Goal: Check status: Check status

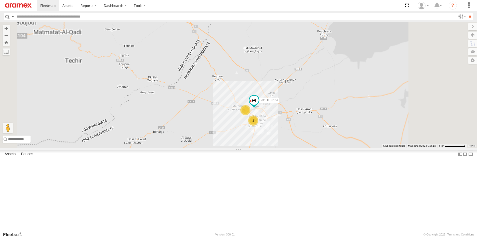
drag, startPoint x: 341, startPoint y: 156, endPoint x: 339, endPoint y: 132, distance: 24.8
click at [339, 132] on div "241 TU 2029 8 2 231 TU 3157" at bounding box center [238, 85] width 477 height 126
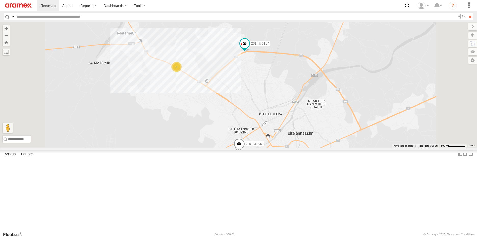
drag, startPoint x: 307, startPoint y: 102, endPoint x: 305, endPoint y: 118, distance: 15.9
click at [305, 118] on div "241 TU 2029 231 TU 3157 245 TU 9053 245 TU 9054 8" at bounding box center [238, 85] width 477 height 126
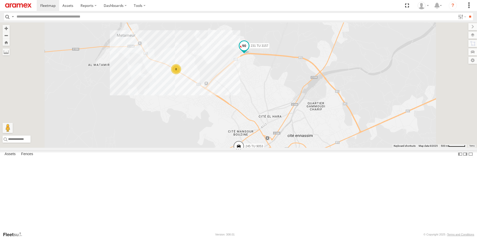
click at [249, 50] on span at bounding box center [243, 45] width 9 height 9
click at [251, 48] on label at bounding box center [246, 47] width 10 height 4
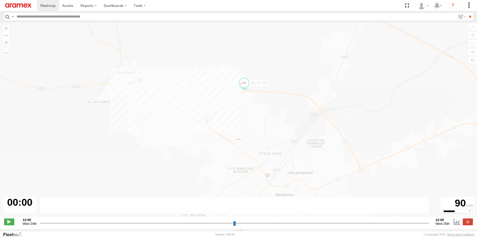
type input "**********"
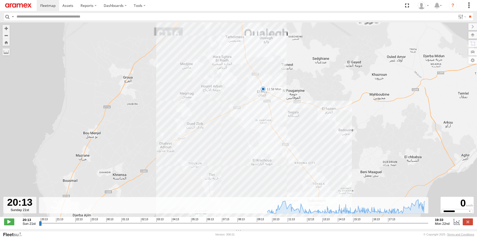
drag, startPoint x: 286, startPoint y: 73, endPoint x: 284, endPoint y: 108, distance: 35.9
click at [284, 108] on div "231 TU 3157 09:29 Mon 09:29 Mon 10:17 Mon 11:58 Mon 14:38 Mon 19:21 Mon 19:28 M…" at bounding box center [238, 122] width 477 height 200
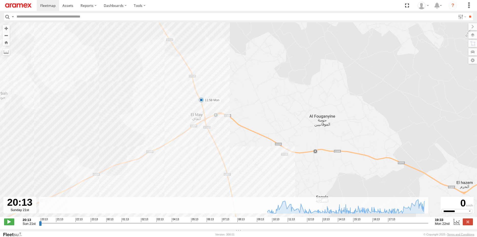
click at [202, 102] on span at bounding box center [201, 100] width 5 height 5
click at [282, 107] on div "231 TU 3157 09:29 Mon 09:29 Mon 10:17 Mon 11:58 Mon 14:38 Mon 19:21 Mon 19:28 M…" at bounding box center [238, 122] width 477 height 200
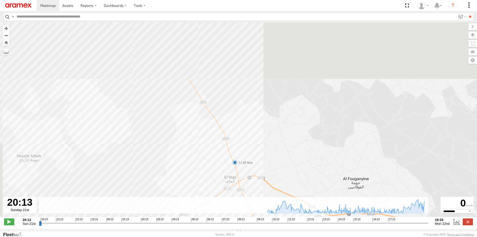
drag, startPoint x: 240, startPoint y: 85, endPoint x: 296, endPoint y: 199, distance: 127.0
click at [296, 199] on div "231 TU 3157 09:29 Mon 09:29 Mon 10:17 Mon 11:58 Mon 14:38 Mon 19:21 Mon 19:28 M…" at bounding box center [238, 122] width 477 height 200
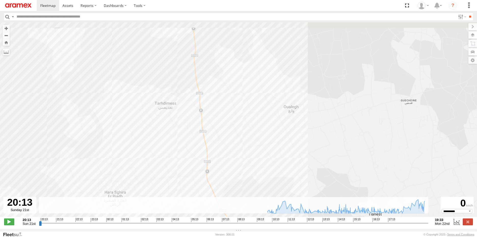
drag, startPoint x: 251, startPoint y: 82, endPoint x: 249, endPoint y: 77, distance: 5.2
click at [257, 145] on div "231 TU 3157 09:29 Mon 09:29 Mon 10:17 Mon 11:58 Mon 14:38 Mon 19:21 Mon 19:28 M…" at bounding box center [238, 122] width 477 height 200
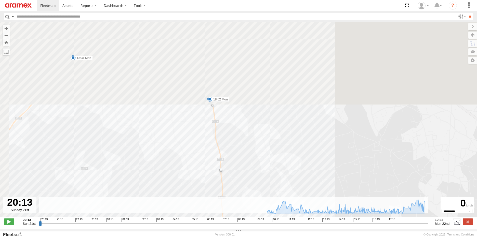
drag, startPoint x: 240, startPoint y: 51, endPoint x: 268, endPoint y: 196, distance: 148.4
click at [268, 196] on div "231 TU 3157 09:29 Mon 09:29 Mon 10:17 Mon 11:58 Mon 14:38 Mon 19:21 Mon 19:28 M…" at bounding box center [238, 122] width 477 height 200
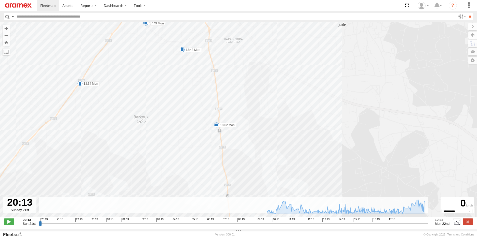
click at [216, 126] on span at bounding box center [216, 124] width 5 height 5
click at [279, 128] on div "231 TU 3157 09:29 Mon 09:29 Mon 10:17 Mon 11:58 Mon 14:38 Mon 19:21 Mon 19:28 M…" at bounding box center [238, 122] width 477 height 200
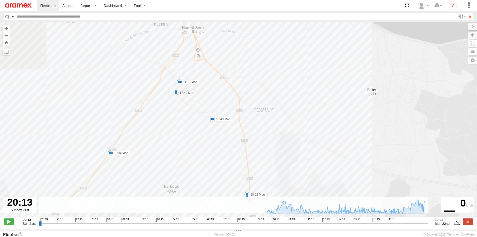
drag, startPoint x: 261, startPoint y: 85, endPoint x: 291, endPoint y: 155, distance: 76.8
click at [291, 155] on div "231 TU 3157 09:29 Mon 09:29 Mon 10:17 Mon 11:58 Mon 14:38 Mon 19:21 Mon 19:28 M…" at bounding box center [238, 122] width 477 height 200
click at [213, 122] on span at bounding box center [212, 119] width 5 height 5
click at [110, 153] on span at bounding box center [110, 152] width 5 height 5
click at [176, 95] on span at bounding box center [175, 92] width 5 height 5
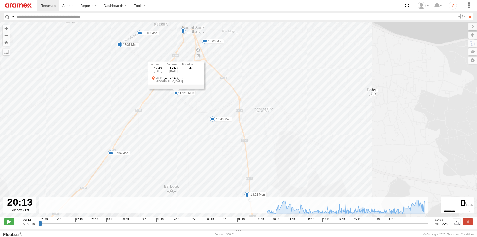
click at [173, 107] on div "231 TU 3157 09:29 Mon 09:29 Mon 10:17 Mon 11:58 Mon 14:38 Mon 19:21 Mon 19:28 M…" at bounding box center [238, 122] width 477 height 200
click at [180, 83] on span at bounding box center [179, 81] width 5 height 5
click at [165, 95] on div "231 TU 3157 09:29 Mon 09:29 Mon 10:17 Mon 11:58 Mon 14:38 Mon 19:21 Mon 19:28 M…" at bounding box center [238, 122] width 477 height 200
click at [171, 77] on span at bounding box center [171, 75] width 5 height 5
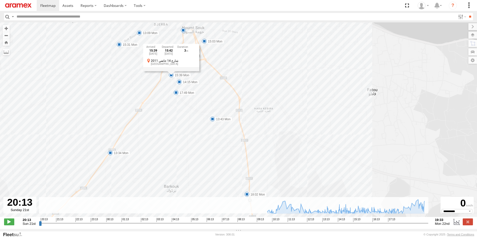
click at [161, 92] on div "231 TU 3157 09:29 Mon 09:29 Mon 10:17 Mon 11:58 Mon 14:38 Mon 19:21 Mon 19:28 M…" at bounding box center [238, 122] width 477 height 200
click at [163, 68] on span at bounding box center [161, 65] width 5 height 5
click at [161, 94] on div "231 TU 3157 09:29 Mon 09:29 Mon 10:17 Mon 11:58 Mon 14:38 Mon 19:21 Mon 19:28 M…" at bounding box center [238, 122] width 477 height 200
click at [205, 43] on span at bounding box center [204, 41] width 5 height 5
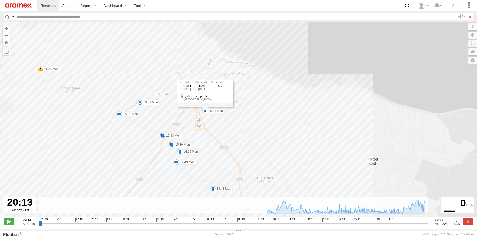
drag, startPoint x: 275, startPoint y: 74, endPoint x: 276, endPoint y: 144, distance: 70.0
click at [276, 144] on div "231 TU 3157 09:29 Mon 09:29 Mon 10:17 Mon 11:58 Mon 14:38 Mon 19:21 Mon 19:28 M…" at bounding box center [238, 122] width 477 height 200
click at [259, 118] on div "231 TU 3157 09:29 Mon 09:29 Mon 10:17 Mon 11:58 Mon 14:38 Mon 19:21 Mon 19:28 M…" at bounding box center [238, 122] width 477 height 200
click at [183, 101] on div "5" at bounding box center [183, 99] width 5 height 5
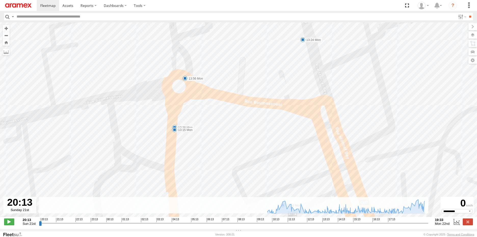
click at [186, 80] on span at bounding box center [184, 78] width 5 height 5
click at [303, 42] on span at bounding box center [302, 39] width 5 height 5
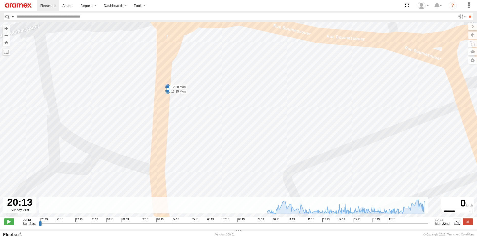
click at [167, 93] on span at bounding box center [167, 91] width 5 height 5
click at [208, 108] on div "231 TU 3157 09:29 Mon 09:29 Mon 10:17 Mon 11:58 Mon 14:38 Mon 19:21 Mon 19:28 M…" at bounding box center [238, 122] width 477 height 200
click at [168, 88] on span at bounding box center [167, 86] width 5 height 5
click at [243, 102] on div "231 TU 3157 09:29 Mon 09:29 Mon 10:17 Mon 11:58 Mon 14:38 Mon 19:21 Mon 19:28 M…" at bounding box center [238, 122] width 477 height 200
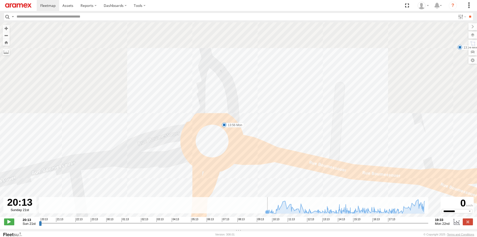
drag, startPoint x: 220, startPoint y: 70, endPoint x: 255, endPoint y: 209, distance: 143.6
click at [255, 209] on div "← Move left → Move right ↑ Move up ↓ Move down + Zoom in - Zoom out Home Jump l…" at bounding box center [238, 125] width 477 height 207
click at [224, 126] on span at bounding box center [224, 125] width 5 height 5
click at [287, 119] on div "231 TU 3157 09:29 Mon 09:29 Mon 10:17 Mon 11:58 Mon 14:38 Mon 19:21 Mon 19:28 M…" at bounding box center [238, 122] width 477 height 200
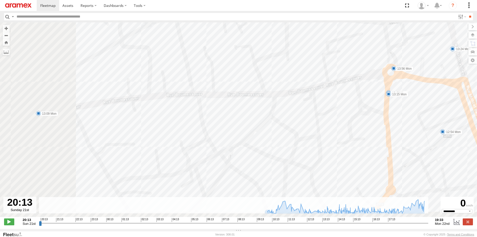
drag, startPoint x: 165, startPoint y: 171, endPoint x: 285, endPoint y: 116, distance: 131.8
click at [285, 116] on div "231 TU 3157 09:29 Mon 09:29 Mon 10:17 Mon 11:58 Mon 14:38 Mon 19:21 Mon 19:28 M…" at bounding box center [238, 122] width 477 height 200
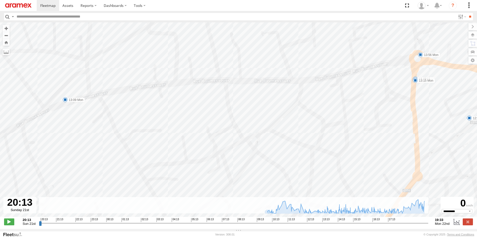
drag, startPoint x: 124, startPoint y: 137, endPoint x: 244, endPoint y: 135, distance: 120.0
click at [244, 135] on div "231 TU 3157 09:29 Mon 09:29 Mon 10:17 Mon 11:58 Mon 14:38 Mon 19:21 Mon 19:28 M…" at bounding box center [238, 122] width 477 height 200
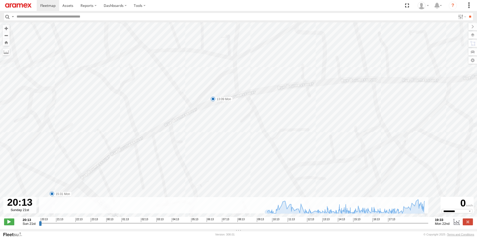
click at [213, 102] on span at bounding box center [212, 99] width 5 height 5
click at [245, 136] on div "231 TU 3157 09:29 Mon 09:29 Mon 10:17 Mon 11:58 Mon 14:38 Mon 19:21 Mon 19:28 M…" at bounding box center [238, 122] width 477 height 200
drag, startPoint x: 150, startPoint y: 173, endPoint x: 242, endPoint y: 99, distance: 118.5
click at [242, 99] on div "231 TU 3157 09:29 Mon 09:29 Mon 10:17 Mon 11:58 Mon 14:38 Mon 19:21 Mon 19:28 M…" at bounding box center [238, 122] width 477 height 200
click at [149, 116] on span at bounding box center [149, 115] width 5 height 5
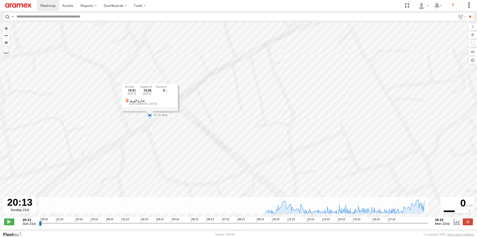
click at [172, 138] on div "231 TU 3157 09:29 Mon 09:29 Mon 10:17 Mon 11:58 Mon 14:38 Mon 19:21 Mon 19:28 M…" at bounding box center [238, 122] width 477 height 200
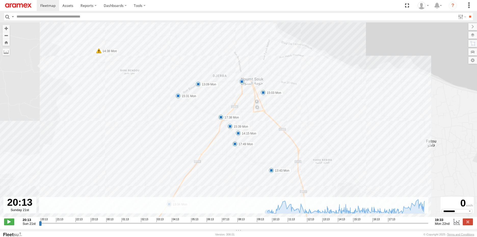
drag, startPoint x: 244, startPoint y: 136, endPoint x: 205, endPoint y: 83, distance: 66.6
click at [205, 83] on div "231 TU 3157 09:29 Mon 09:29 Mon 10:17 Mon 11:58 Mon 14:38 Mon 19:21 Mon 19:28 M…" at bounding box center [238, 122] width 477 height 200
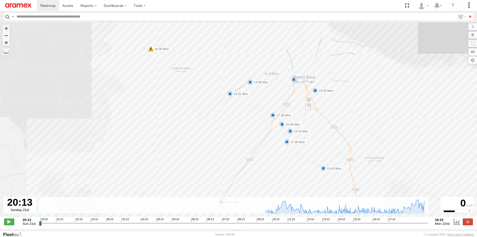
drag, startPoint x: 206, startPoint y: 113, endPoint x: 190, endPoint y: 72, distance: 43.1
click at [190, 73] on div "231 TU 3157 09:29 Mon 09:29 Mon 10:17 Mon 11:58 Mon 14:38 Mon 19:21 Mon 19:28 M…" at bounding box center [238, 122] width 477 height 200
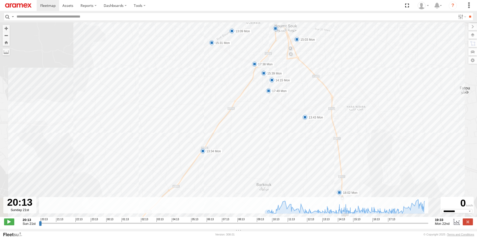
drag, startPoint x: 190, startPoint y: 159, endPoint x: 179, endPoint y: 133, distance: 29.1
click at [179, 133] on div "231 TU 3157 09:29 Mon 09:29 Mon 10:17 Mon 11:58 Mon 14:38 Mon 19:21 Mon 19:28 M…" at bounding box center [238, 122] width 477 height 200
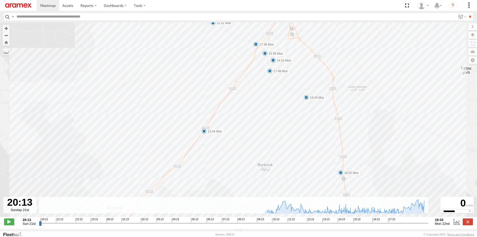
drag, startPoint x: 206, startPoint y: 168, endPoint x: 208, endPoint y: 149, distance: 19.7
click at [208, 149] on div "231 TU 3157 09:29 Mon 09:29 Mon 10:17 Mon 11:58 Mon 14:38 Mon 19:21 Mon 19:28 M…" at bounding box center [238, 122] width 477 height 200
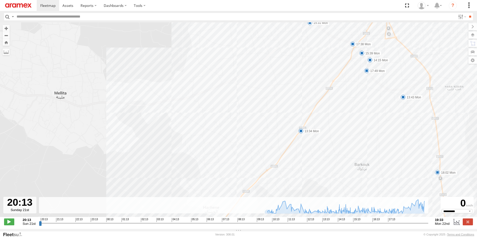
drag, startPoint x: 150, startPoint y: 123, endPoint x: 248, endPoint y: 122, distance: 97.8
click at [248, 122] on div "231 TU 3157 09:29 Mon 09:29 Mon 10:17 Mon 11:58 Mon 14:38 Mon 19:21 Mon 19:28 M…" at bounding box center [238, 122] width 477 height 200
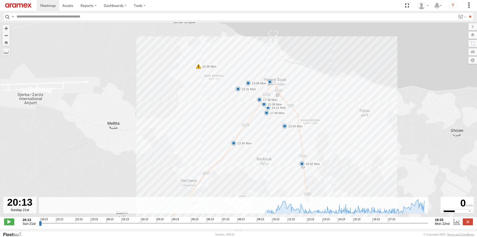
drag, startPoint x: 238, startPoint y: 136, endPoint x: 194, endPoint y: 128, distance: 45.2
click at [194, 128] on div "231 TU 3157 09:29 Mon 09:29 Mon 10:17 Mon 11:58 Mon 14:38 Mon 19:21 Mon 19:28 M…" at bounding box center [238, 122] width 477 height 200
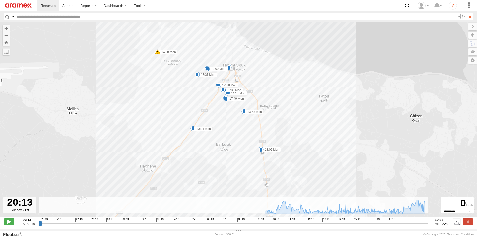
drag, startPoint x: 259, startPoint y: 137, endPoint x: 229, endPoint y: 125, distance: 32.4
click at [229, 125] on div "231 TU 3157 09:29 Mon 09:29 Mon 10:17 Mon 11:58 Mon 14:38 Mon 19:21 Mon 19:28 M…" at bounding box center [238, 122] width 477 height 200
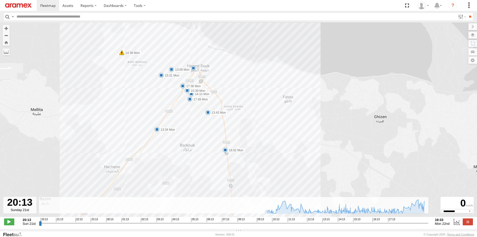
drag, startPoint x: 307, startPoint y: 142, endPoint x: 275, endPoint y: 143, distance: 32.1
click at [275, 143] on div "231 TU 3157 09:29 Mon 09:29 Mon 10:17 Mon 11:58 Mon 14:38 Mon 19:21 Mon 19:28 M…" at bounding box center [238, 122] width 477 height 200
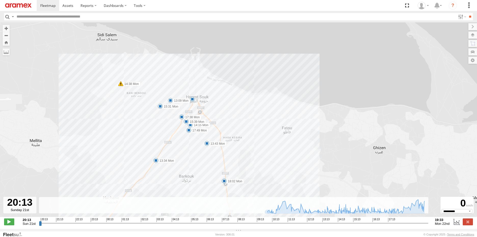
drag, startPoint x: 272, startPoint y: 97, endPoint x: 272, endPoint y: 131, distance: 34.6
click at [272, 131] on div "231 TU 3157 09:29 Mon 09:29 Mon 10:17 Mon 11:58 Mon 14:38 Mon 19:21 Mon 19:28 M…" at bounding box center [238, 122] width 477 height 200
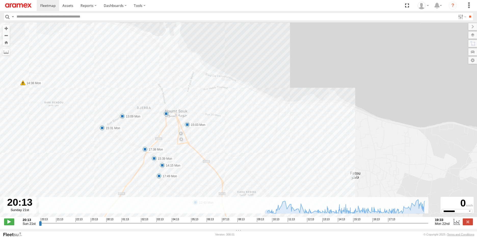
drag, startPoint x: 290, startPoint y: 133, endPoint x: 292, endPoint y: 152, distance: 19.5
click at [292, 152] on div "231 TU 3157 09:29 Mon 09:29 Mon 10:17 Mon 11:58 Mon 14:38 Mon 19:21 Mon 19:28 M…" at bounding box center [238, 122] width 477 height 200
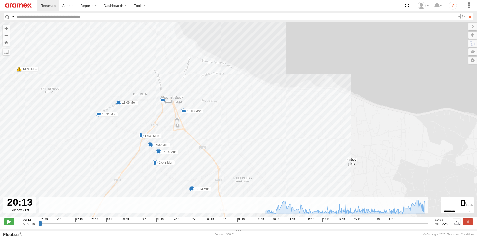
drag, startPoint x: 295, startPoint y: 158, endPoint x: 289, endPoint y: 114, distance: 44.0
click at [289, 114] on div "231 TU 3157 09:29 Mon 09:29 Mon 10:17 Mon 11:58 Mon 14:38 Mon 19:21 Mon 19:28 M…" at bounding box center [238, 122] width 477 height 200
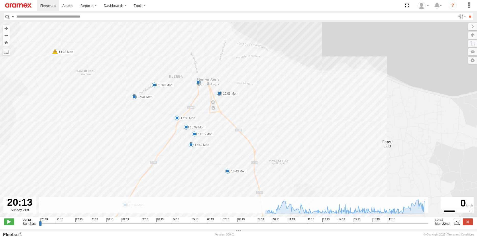
drag, startPoint x: 274, startPoint y: 115, endPoint x: 318, endPoint y: 137, distance: 49.1
click at [318, 137] on div "231 TU 3157 09:29 Mon 09:29 Mon 10:17 Mon 11:58 Mon 14:38 Mon 19:21 Mon 19:28 M…" at bounding box center [238, 122] width 477 height 200
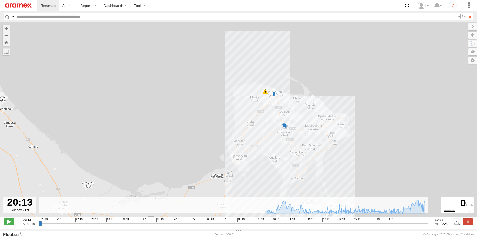
drag, startPoint x: 307, startPoint y: 167, endPoint x: 287, endPoint y: 93, distance: 75.9
click at [287, 93] on div "231 TU 3157 09:29 Mon 09:29 Mon 10:17 Mon 11:58 Mon 14:38 Mon 19:21 Mon 19:28 M…" at bounding box center [238, 122] width 477 height 200
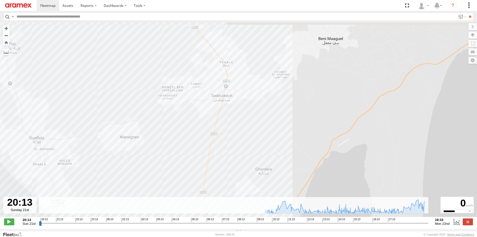
drag, startPoint x: 235, startPoint y: 78, endPoint x: 254, endPoint y: 150, distance: 73.9
click at [254, 150] on div "231 TU 3157 09:29 Mon 09:29 Mon 10:17 Mon 11:58 Mon 14:38 Mon 19:21 Mon 19:28 M…" at bounding box center [238, 122] width 477 height 200
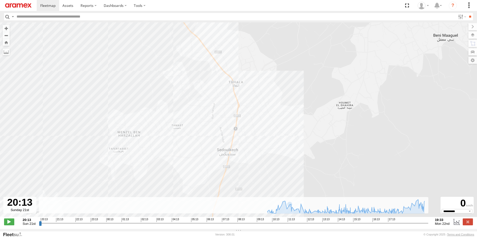
drag, startPoint x: 249, startPoint y: 111, endPoint x: 271, endPoint y: 67, distance: 49.3
click at [272, 72] on div "231 TU 3157 09:29 Mon 09:29 Mon 10:17 Mon 11:58 Mon 14:38 Mon 19:21 Mon 19:28 M…" at bounding box center [238, 122] width 477 height 200
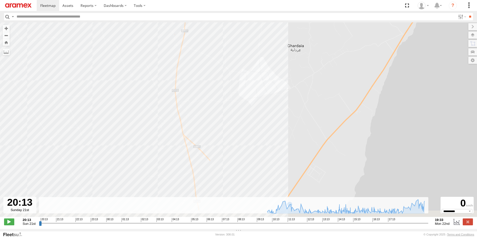
drag, startPoint x: 264, startPoint y: 160, endPoint x: 263, endPoint y: 48, distance: 112.6
click at [263, 49] on div "231 TU 3157 09:29 Mon 09:29 Mon 10:17 Mon 11:58 Mon 14:38 Mon 19:21 Mon 19:28 M…" at bounding box center [238, 122] width 477 height 200
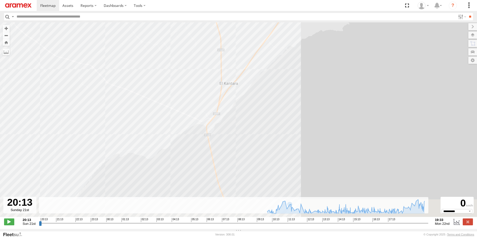
drag, startPoint x: 244, startPoint y: 168, endPoint x: 261, endPoint y: 78, distance: 91.8
click at [261, 78] on div "231 TU 3157 09:29 Mon 09:29 Mon 10:17 Mon 11:58 Mon 14:38 Mon 19:21 Mon 19:28 M…" at bounding box center [238, 122] width 477 height 200
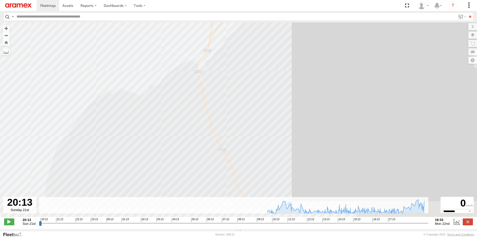
drag, startPoint x: 257, startPoint y: 89, endPoint x: 248, endPoint y: 65, distance: 25.6
click at [248, 67] on div "231 TU 3157 09:29 Mon 09:29 Mon 10:17 Mon 11:58 Mon 14:38 Mon 19:21 Mon 19:28 M…" at bounding box center [238, 122] width 477 height 200
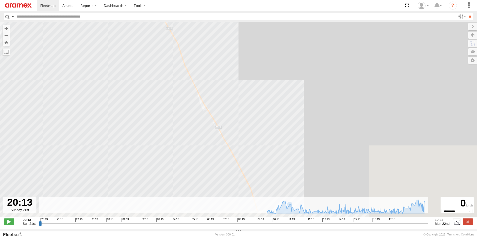
drag, startPoint x: 287, startPoint y: 166, endPoint x: 248, endPoint y: 82, distance: 92.4
click at [248, 82] on div "231 TU 3157 09:29 Mon 09:29 Mon 10:17 Mon 11:58 Mon 14:38 Mon 19:21 Mon 19:28 M…" at bounding box center [238, 122] width 477 height 200
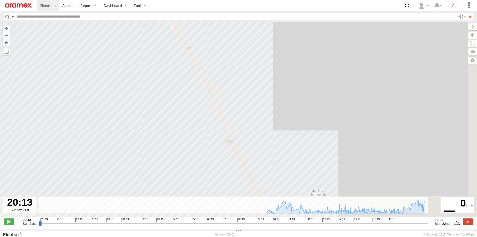
drag, startPoint x: 270, startPoint y: 88, endPoint x: 264, endPoint y: 58, distance: 30.4
click at [264, 59] on div "231 TU 3157 09:29 Mon 09:29 Mon 10:17 Mon 11:58 Mon 14:38 Mon 19:21 Mon 19:28 M…" at bounding box center [238, 122] width 477 height 200
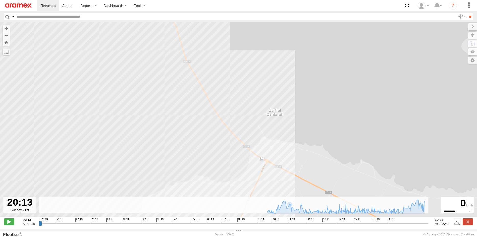
drag, startPoint x: 280, startPoint y: 99, endPoint x: 250, endPoint y: 56, distance: 52.4
click at [250, 56] on div "231 TU 3157 09:29 Mon 09:29 Mon 10:17 Mon 11:58 Mon 14:38 Mon 19:21 Mon 19:28 M…" at bounding box center [238, 122] width 477 height 200
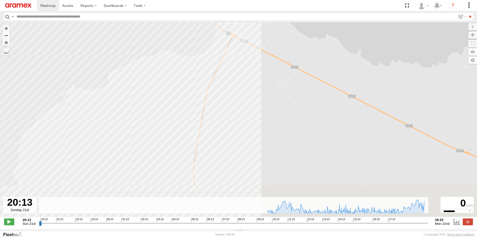
drag, startPoint x: 264, startPoint y: 130, endPoint x: 280, endPoint y: 83, distance: 49.7
click at [280, 83] on div "231 TU 3157 09:29 Mon 09:29 Mon 10:17 Mon 11:58 Mon 14:38 Mon 19:21 Mon 19:28 M…" at bounding box center [238, 122] width 477 height 200
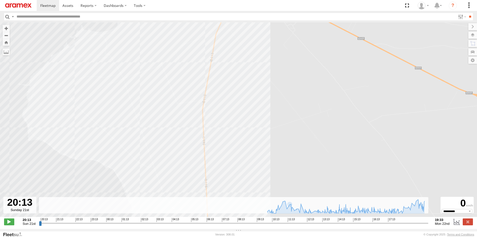
drag, startPoint x: 261, startPoint y: 138, endPoint x: 259, endPoint y: 89, distance: 48.4
click at [259, 89] on div "231 TU 3157 09:29 Mon 09:29 Mon 10:17 Mon 11:58 Mon 14:38 Mon 19:21 Mon 19:28 M…" at bounding box center [238, 122] width 477 height 200
drag, startPoint x: 256, startPoint y: 165, endPoint x: 261, endPoint y: 107, distance: 57.5
click at [261, 107] on div "231 TU 3157 09:29 Mon 09:29 Mon 10:17 Mon 11:58 Mon 14:38 Mon 19:21 Mon 19:28 M…" at bounding box center [238, 122] width 477 height 200
drag, startPoint x: 278, startPoint y: 135, endPoint x: 275, endPoint y: 119, distance: 17.1
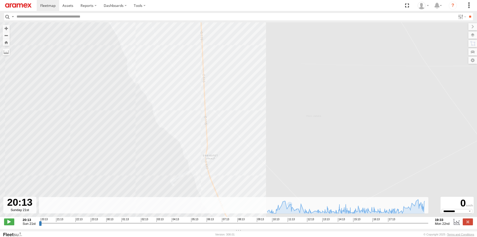
click at [275, 119] on div "231 TU 3157 09:29 Mon 09:29 Mon 10:17 Mon 11:58 Mon 14:38 Mon 19:21 Mon 19:28 M…" at bounding box center [238, 122] width 477 height 200
drag, startPoint x: 269, startPoint y: 148, endPoint x: 269, endPoint y: 129, distance: 19.4
click at [269, 129] on div "231 TU 3157 09:29 Mon 09:29 Mon 10:17 Mon 11:58 Mon 14:38 Mon 19:21 Mon 19:28 M…" at bounding box center [238, 122] width 477 height 200
drag, startPoint x: 278, startPoint y: 170, endPoint x: 278, endPoint y: 118, distance: 51.7
click at [278, 118] on div "231 TU 3157 09:29 Mon 09:29 Mon 10:17 Mon 11:58 Mon 14:38 Mon 19:21 Mon 19:28 M…" at bounding box center [238, 122] width 477 height 200
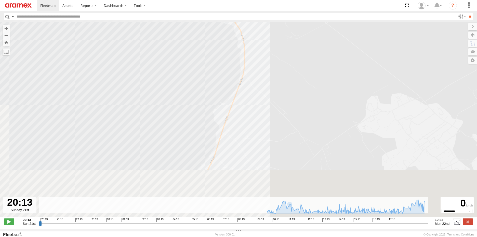
drag, startPoint x: 271, startPoint y: 130, endPoint x: 274, endPoint y: 92, distance: 38.0
click at [273, 93] on div "231 TU 3157 09:29 Mon 09:29 Mon 10:17 Mon 11:58 Mon 14:38 Mon 19:21 Mon 19:28 M…" at bounding box center [238, 122] width 477 height 200
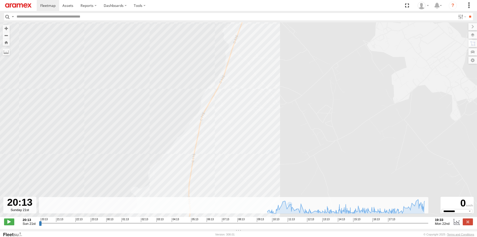
drag, startPoint x: 266, startPoint y: 148, endPoint x: 273, endPoint y: 99, distance: 50.0
click at [273, 99] on div "231 TU 3157 09:29 Mon 09:29 Mon 10:17 Mon 11:58 Mon 14:38 Mon 19:21 Mon 19:28 M…" at bounding box center [238, 122] width 477 height 200
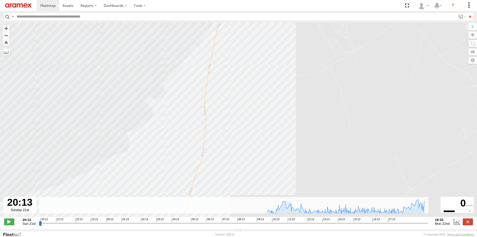
drag, startPoint x: 265, startPoint y: 153, endPoint x: 272, endPoint y: 102, distance: 50.9
click at [272, 102] on div "231 TU 3157 09:29 Mon 09:29 Mon 10:17 Mon 11:58 Mon 14:38 Mon 19:21 Mon 19:28 M…" at bounding box center [238, 122] width 477 height 200
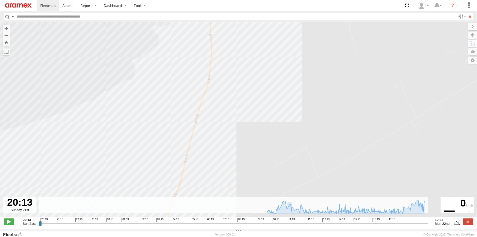
drag, startPoint x: 261, startPoint y: 161, endPoint x: 261, endPoint y: 115, distance: 45.6
click at [261, 116] on div "231 TU 3157 09:29 Mon 09:29 Mon 10:17 Mon 11:58 Mon 14:38 Mon 19:21 Mon 19:28 M…" at bounding box center [238, 122] width 477 height 200
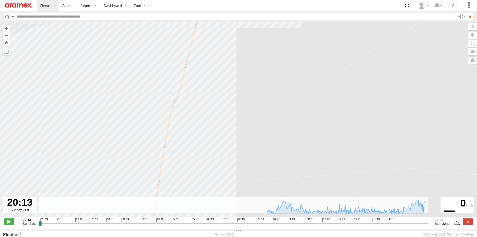
drag, startPoint x: 249, startPoint y: 180, endPoint x: 257, endPoint y: 94, distance: 87.0
click at [257, 94] on div "231 TU 3157 09:29 Mon 09:29 Mon 10:17 Mon 11:58 Mon 14:38 Mon 19:21 Mon 19:28 M…" at bounding box center [238, 122] width 477 height 200
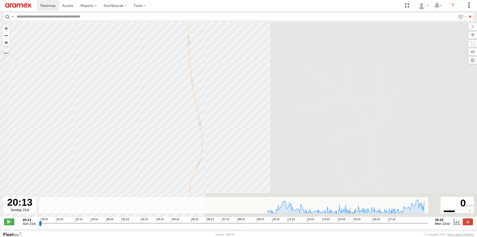
drag, startPoint x: 248, startPoint y: 120, endPoint x: 254, endPoint y: 99, distance: 22.2
click at [253, 103] on div "231 TU 3157 09:29 Mon 09:29 Mon 10:17 Mon 11:58 Mon 14:38 Mon 19:21 Mon 19:28 M…" at bounding box center [238, 122] width 477 height 200
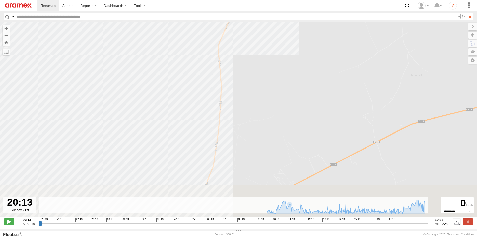
drag
click at [249, 99] on div "231 TU 3157 09:29 Mon 09:29 Mon 10:17 Mon 11:58 Mon 14:38 Mon 19:21 Mon 19:28 M…" at bounding box center [238, 122] width 477 height 200
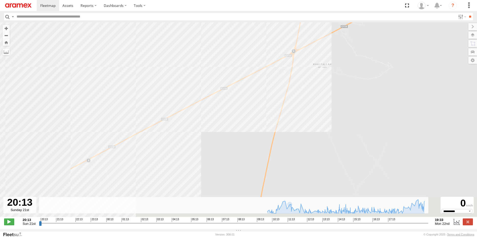
click at [319, 106] on div "231 TU 3157 09:29 Mon 09:29 Mon 10:17 Mon 11:58 Mon 14:38 Mon 19:21 Mon 19:28 M…" at bounding box center [238, 122] width 477 height 200
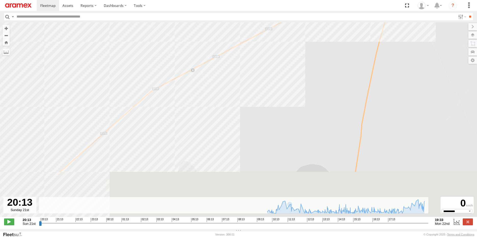
click at [267, 87] on div "231 TU 3157 09:29 Mon 09:29 Mon 10:17 Mon 11:58 Mon 14:38 Mon 19:21 Mon 19:28 M…" at bounding box center [238, 122] width 477 height 200
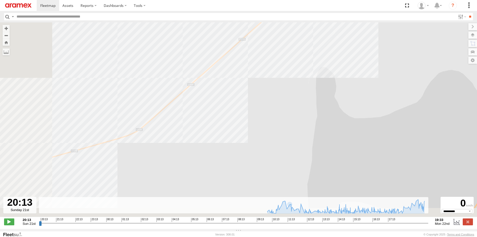
click at [268, 96] on div "231 TU 3157 09:29 Mon 09:29 Mon 10:17 Mon 11:58 Mon 14:38 Mon 19:21 Mon 19:28 M…" at bounding box center [238, 122] width 477 height 200
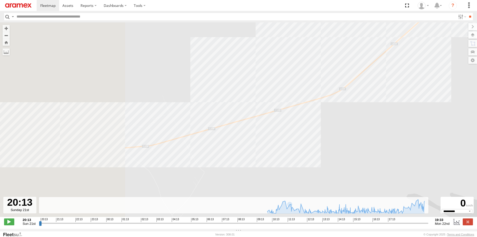
click at [290, 144] on div "231 TU 3157 09:29 Mon 09:29 Mon 10:17 Mon 11:58 Mon 14:38 Mon 19:21 Mon 19:28 M…" at bounding box center [238, 122] width 477 height 200
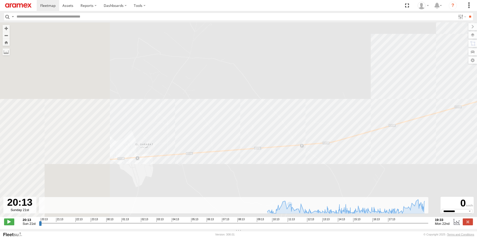
click at [256, 180] on div "231 TU 3157 09:29 Mon 09:29 Mon 10:17 Mon 11:58 Mon 14:38 Mon 19:21 Mon 19:28 M…" at bounding box center [238, 122] width 477 height 200
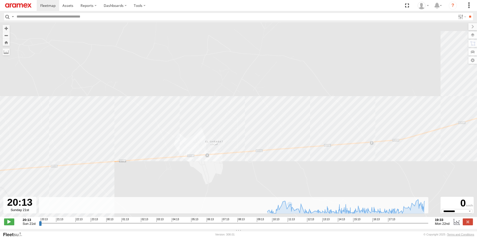
click at [294, 162] on div "231 TU 3157 09:29 Mon 09:29 Mon 10:17 Mon 11:58 Mon 14:38 Mon 19:21 Mon 19:28 M…" at bounding box center [238, 122] width 477 height 200
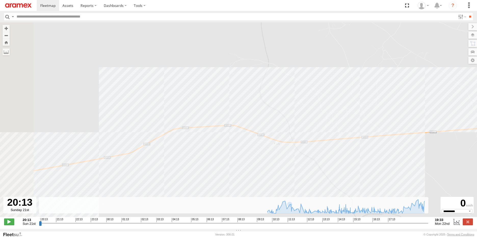
click at [229, 169] on div "231 TU 3157 09:29 Mon 09:29 Mon 10:17 Mon 11:58 Mon 14:38 Mon 19:21 Mon 19:28 M…" at bounding box center [238, 122] width 477 height 200
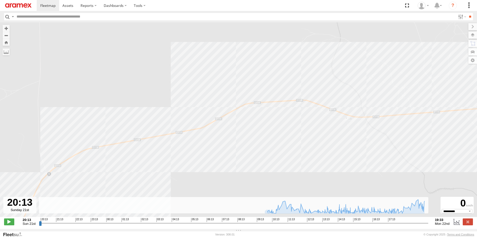
click at [231, 111] on div "231 TU 3157 09:29 Mon 09:29 Mon 10:17 Mon 11:58 Mon 14:38 Mon 19:21 Mon 19:28 M…" at bounding box center [238, 122] width 477 height 200
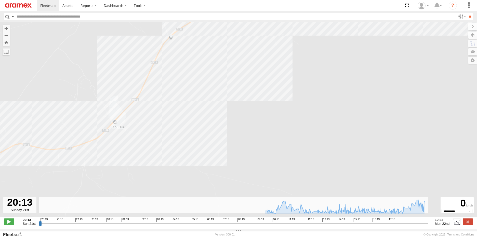
click at [263, 97] on div "231 TU 3157 09:29 Mon 09:29 Mon 10:17 Mon 11:58 Mon 14:38 Mon 19:21 Mon 19:28 M…" at bounding box center [238, 122] width 477 height 200
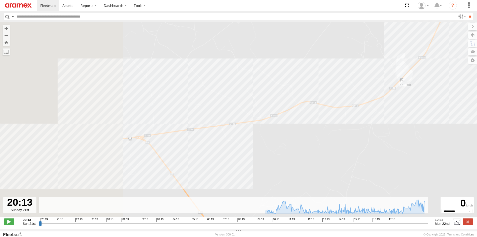
click at [309, 136] on div "231 TU 3157 09:29 Mon 09:29 Mon 10:17 Mon 11:58 Mon 14:38 Mon 19:21 Mon 19:28 M…" at bounding box center [238, 122] width 477 height 200
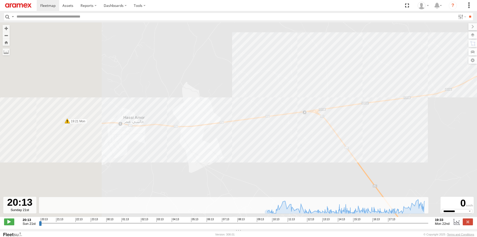
click at [273, 132] on div "231 TU 3157 09:29 Mon 09:29 Mon 10:17 Mon 11:58 Mon 14:38 Mon 19:21 Mon 19:28 M…" at bounding box center [238, 122] width 477 height 200
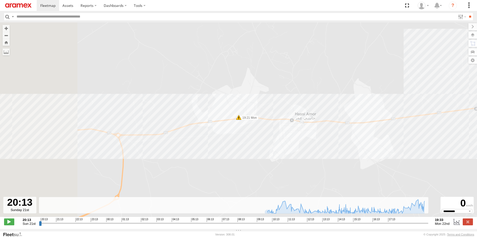
click at [263, 145] on div "231 TU 3157 09:29 Mon 09:29 Mon 10:17 Mon 11:58 Mon 14:38 Mon 19:21 Mon 19:28 M…" at bounding box center [238, 122] width 477 height 200
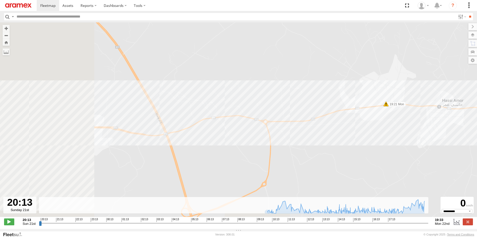
click at [262, 149] on div "231 TU 3157 09:29 Mon 09:29 Mon 10:17 Mon 11:58 Mon 14:38 Mon 19:21 Mon 19:28 M…" at bounding box center [238, 122] width 477 height 200
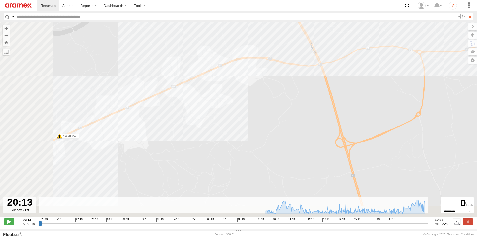
click at [231, 110] on div "231 TU 3157 09:29 Mon 09:29 Mon 10:17 Mon 11:58 Mon 14:38 Mon 19:21 Mon 19:28 M…" at bounding box center [238, 122] width 477 height 200
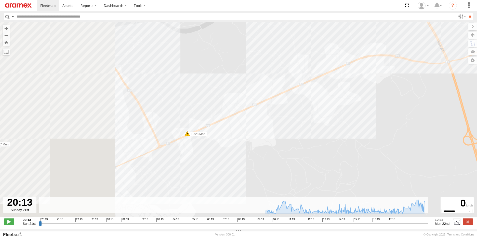
click at [203, 155] on div "231 TU 3157 09:29 Mon 09:29 Mon 10:17 Mon 11:58 Mon 14:38 Mon 19:21 Mon 19:28 M…" at bounding box center [238, 122] width 477 height 200
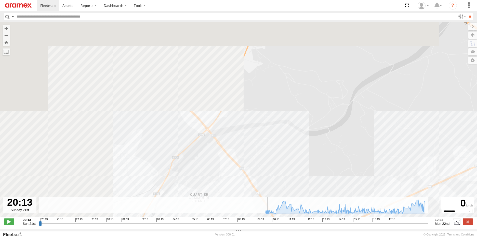
click at [211, 213] on div "← Move left → Move right ↑ Move up ↓ Move down + Zoom in - Zoom out Home Jump l…" at bounding box center [238, 125] width 477 height 207
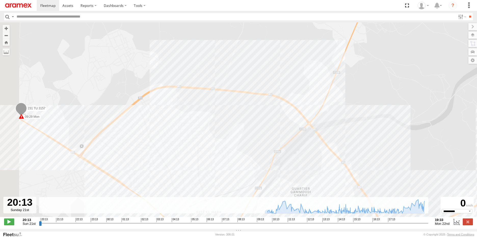
click at [199, 118] on div "231 TU 3157 09:29 Mon 09:29 Mon 10:17 Mon 11:58 Mon 14:38 Mon 19:21 Mon 19:28 M…" at bounding box center [238, 122] width 477 height 200
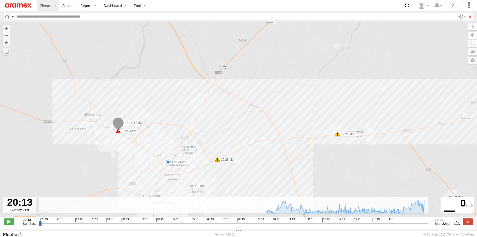
click at [167, 163] on span at bounding box center [168, 162] width 5 height 5
click at [240, 184] on div "231 TU 3157 09:29 Mon 09:29 Mon 10:17 Mon 11:58 Mon 14:38 Mon 19:21 Mon 19:28 M…" at bounding box center [238, 122] width 477 height 200
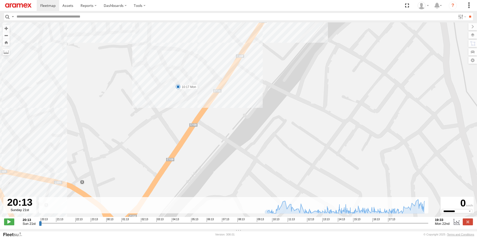
click at [177, 87] on span at bounding box center [177, 86] width 5 height 5
click at [232, 125] on div "231 TU 3157 09:29 Mon 09:29 Mon 10:17 Mon 11:58 Mon 14:38 Mon 19:21 Mon 19:28 M…" at bounding box center [238, 122] width 477 height 200
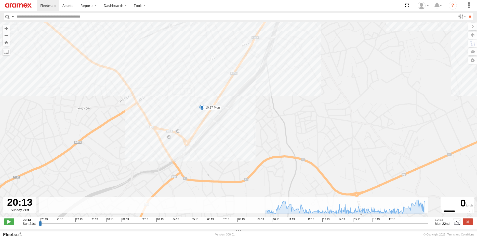
click at [202, 110] on span at bounding box center [201, 107] width 5 height 5
click at [227, 123] on div "231 TU 3157 09:29 Mon 09:29 Mon 10:17 Mon 11:58 Mon 14:38 Mon 19:21 Mon 19:28 M…" at bounding box center [238, 122] width 477 height 200
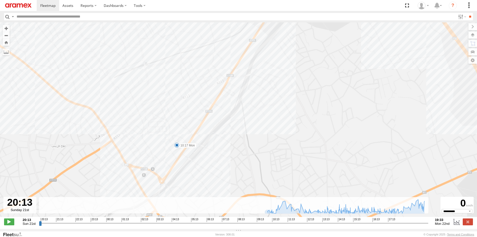
drag, startPoint x: 232, startPoint y: 93, endPoint x: 194, endPoint y: 148, distance: 66.8
click at [194, 148] on div "231 TU 3157 09:29 Mon 09:29 Mon 10:17 Mon 11:58 Mon 14:38 Mon 19:21 Mon 19:28 M…" at bounding box center [238, 122] width 477 height 200
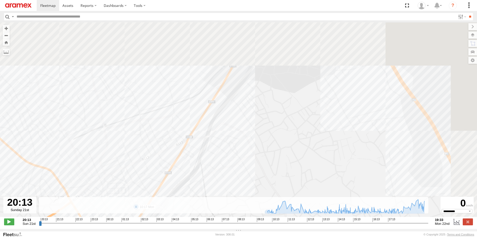
drag, startPoint x: 234, startPoint y: 116, endPoint x: 195, endPoint y: 180, distance: 74.5
click at [195, 180] on div "231 TU 3157 09:29 Mon 09:29 Mon 10:17 Mon 11:58 Mon 14:38 Mon 19:21 Mon 19:28 M…" at bounding box center [238, 122] width 477 height 200
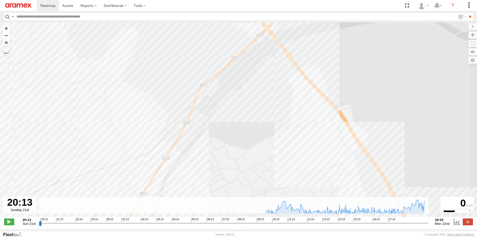
drag, startPoint x: 228, startPoint y: 117, endPoint x: 179, endPoint y: 167, distance: 70.2
click at [179, 167] on div "231 TU 3157 09:29 Mon 09:29 Mon 10:17 Mon 11:58 Mon 14:38 Mon 19:21 Mon 19:28 M…" at bounding box center [238, 122] width 477 height 200
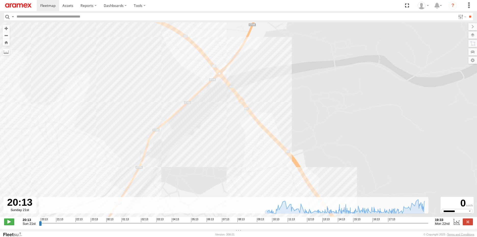
drag, startPoint x: 214, startPoint y: 119, endPoint x: 203, endPoint y: 121, distance: 10.8
click at [203, 121] on div "231 TU 3157 09:29 Mon 09:29 Mon 10:17 Mon 11:58 Mon 14:38 Mon 19:21 Mon 19:28 M…" at bounding box center [238, 122] width 477 height 200
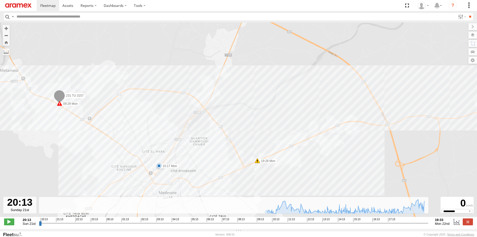
drag, startPoint x: 267, startPoint y: 141, endPoint x: 258, endPoint y: 138, distance: 9.6
click at [258, 138] on div "231 TU 3157 09:29 Mon 09:29 Mon 10:17 Mon 11:58 Mon 14:38 Mon 19:21 Mon 19:28 M…" at bounding box center [238, 122] width 477 height 200
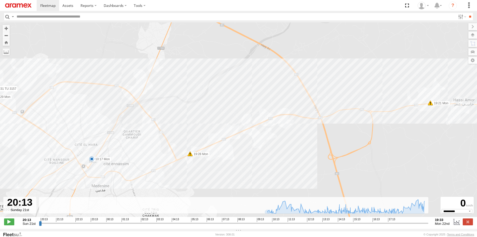
drag, startPoint x: 344, startPoint y: 166, endPoint x: 276, endPoint y: 159, distance: 67.8
click at [276, 159] on div "231 TU 3157 09:29 Mon 09:29 Mon 10:17 Mon 11:58 Mon 14:38 Mon 19:21 Mon 19:28 M…" at bounding box center [238, 122] width 477 height 200
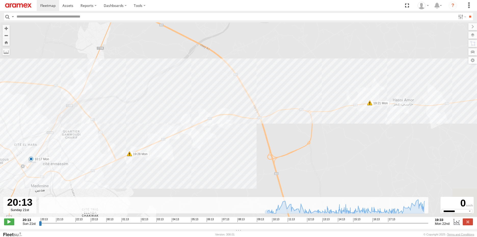
drag, startPoint x: 292, startPoint y: 154, endPoint x: 232, endPoint y: 154, distance: 60.1
click at [232, 154] on div "231 TU 3157 09:29 Mon 09:29 Mon 10:17 Mon 11:58 Mon 14:38 Mon 19:21 Mon 19:28 M…" at bounding box center [238, 122] width 477 height 200
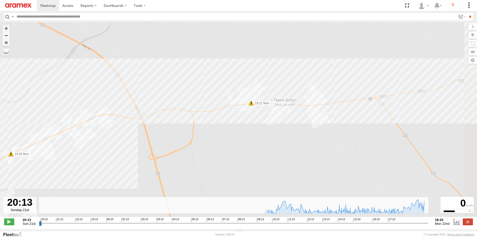
drag, startPoint x: 298, startPoint y: 138, endPoint x: 210, endPoint y: 141, distance: 87.7
click at [211, 141] on div "231 TU 3157 09:29 Mon 09:29 Mon 10:17 Mon 11:58 Mon 14:38 Mon 19:21 Mon 19:28 M…" at bounding box center [238, 122] width 477 height 200
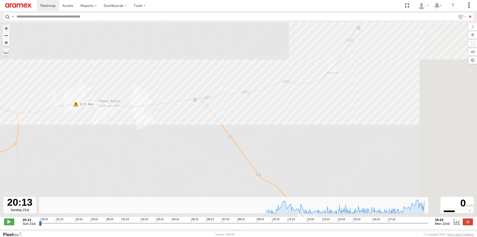
drag, startPoint x: 324, startPoint y: 128, endPoint x: 188, endPoint y: 121, distance: 136.1
click at [166, 128] on div "231 TU 3157 09:29 Mon 09:29 Mon 10:17 Mon 11:58 Mon 14:38 Mon 19:21 Mon 19:28 M…" at bounding box center [238, 122] width 477 height 200
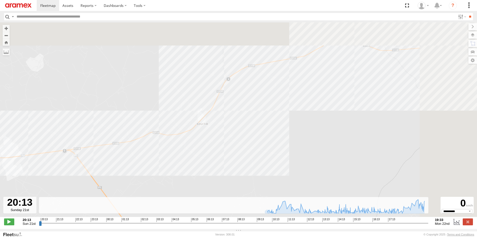
drag, startPoint x: 272, startPoint y: 106, endPoint x: 192, endPoint y: 145, distance: 89.7
click at [164, 158] on div "231 TU 3157 09:29 Mon 09:29 Mon 10:17 Mon 11:58 Mon 14:38 Mon 19:21 Mon 19:28 M…" at bounding box center [238, 122] width 477 height 200
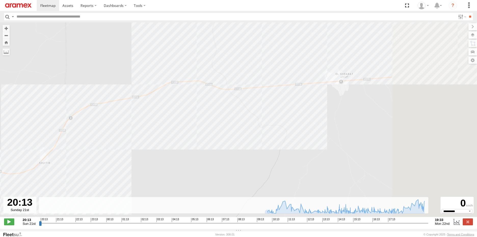
drag, startPoint x: 297, startPoint y: 101, endPoint x: 175, endPoint y: 132, distance: 125.6
click at [175, 132] on div "231 TU 3157 09:29 Mon 09:29 Mon 10:17 Mon 11:58 Mon 14:38 Mon 19:21 Mon 19:28 M…" at bounding box center [238, 122] width 477 height 200
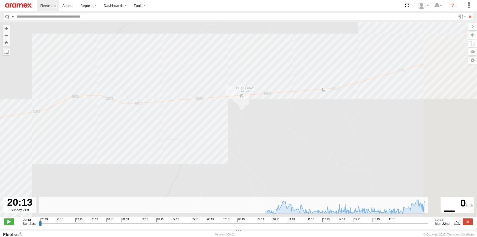
drag, startPoint x: 364, startPoint y: 121, endPoint x: 207, endPoint y: 136, distance: 158.3
click at [209, 136] on div "231 TU 3157 09:29 Mon 09:29 Mon 10:17 Mon 11:58 Mon 14:38 Mon 19:21 Mon 19:28 M…" at bounding box center [238, 122] width 477 height 200
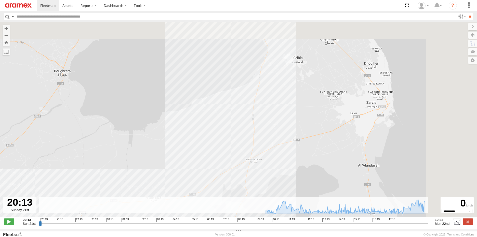
drag, startPoint x: 349, startPoint y: 104, endPoint x: 275, endPoint y: 186, distance: 110.2
click at [276, 188] on div "231 TU 3157 09:29 Mon 09:29 Mon 10:17 Mon 11:58 Mon 14:38 Mon 19:21 Mon 19:28 M…" at bounding box center [238, 122] width 477 height 200
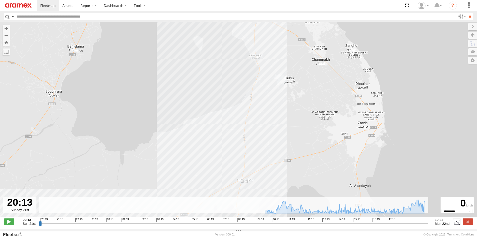
drag, startPoint x: 282, startPoint y: 105, endPoint x: 281, endPoint y: 216, distance: 110.3
click at [281, 216] on div "← Move left → Move right ↑ Move up ↓ Move down + Zoom in - Zoom out Home Jump l…" at bounding box center [238, 125] width 477 height 207
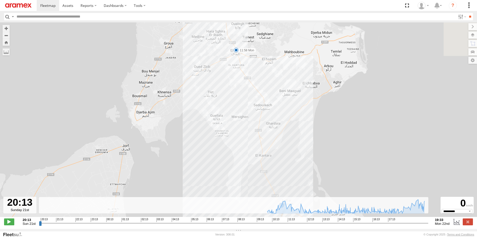
drag, startPoint x: 275, startPoint y: 124, endPoint x: 306, endPoint y: 197, distance: 78.9
click at [306, 197] on div "231 TU 3157 09:29 Mon 09:29 Mon 10:17 Mon 11:58 Mon 14:38 Mon 19:21 Mon 19:28 M…" at bounding box center [238, 122] width 477 height 200
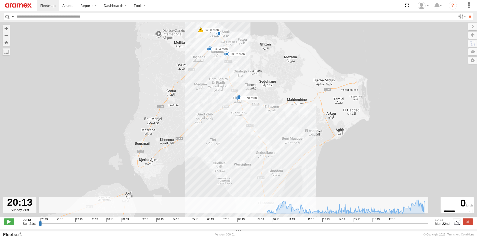
drag, startPoint x: 225, startPoint y: 106, endPoint x: 224, endPoint y: 127, distance: 21.7
click at [224, 127] on div "231 TU 3157 09:29 Mon 09:29 Mon 10:17 Mon 11:58 Mon 14:38 Mon 19:21 Mon 19:28 M…" at bounding box center [238, 122] width 477 height 200
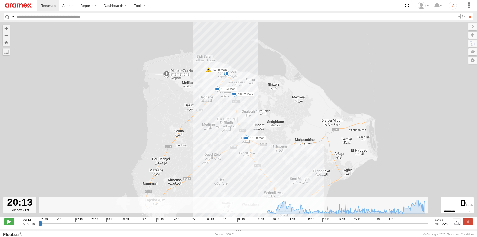
drag, startPoint x: 217, startPoint y: 102, endPoint x: 226, endPoint y: 150, distance: 49.7
click at [226, 150] on div "231 TU 3157 09:29 Mon 09:29 Mon 10:17 Mon 11:58 Mon 14:38 Mon 19:21 Mon 19:28 M…" at bounding box center [238, 122] width 477 height 200
